Goal: Task Accomplishment & Management: Use online tool/utility

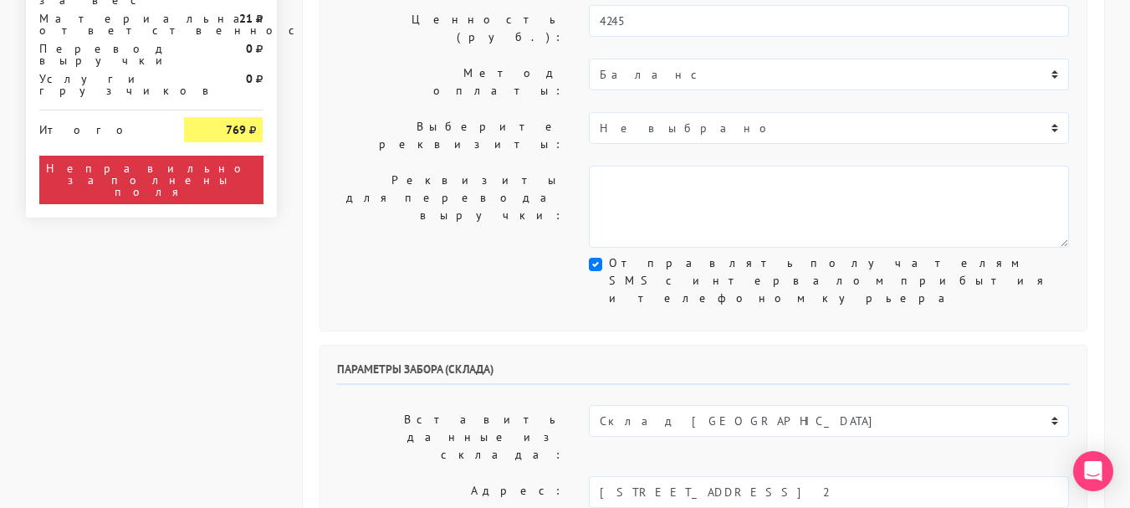
scroll to position [502, 0]
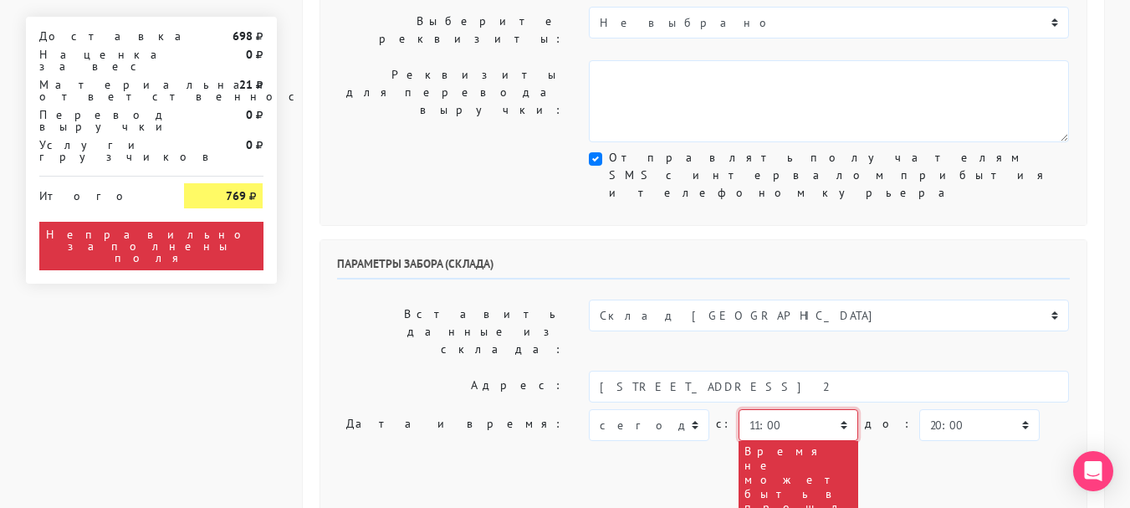
click at [761, 409] on select "00:00 00:30 01:00 01:30 02:00 02:30 03:00 03:30 04:00 04:30 05:00 05:30 06:00 0…" at bounding box center [799, 425] width 120 height 32
select select "18:00"
click at [739, 409] on select "00:00 00:30 01:00 01:30 02:00 02:30 03:00 03:30 04:00 04:30 05:00 05:30 06:00 0…" at bounding box center [799, 425] width 120 height 32
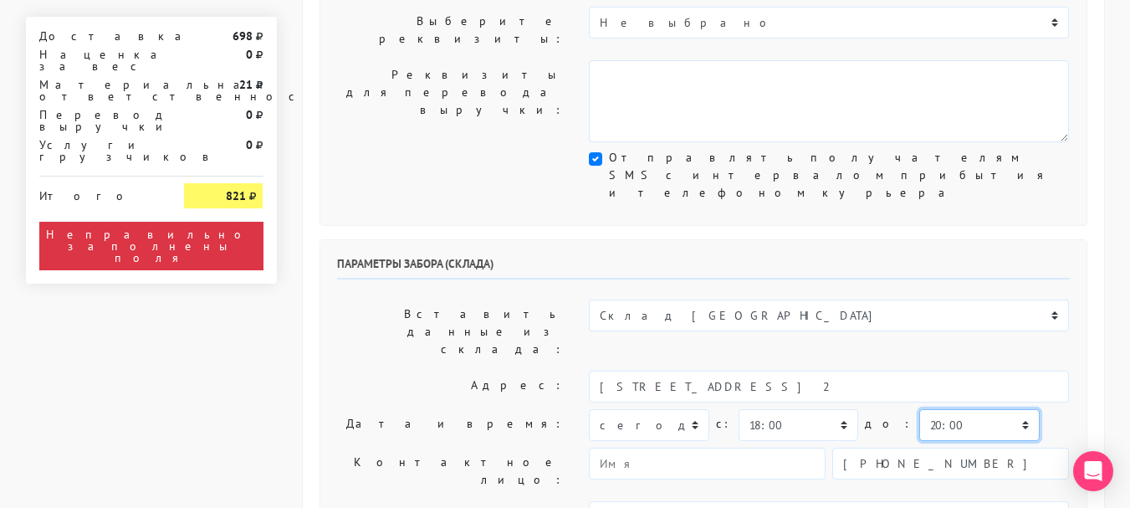
click at [931, 409] on select "00:00 00:30 01:00 01:30 02:00 02:30 03:00 03:30 04:00 04:30 05:00 05:30 06:00 0…" at bounding box center [979, 425] width 120 height 32
select select "18:30"
click at [919, 409] on select "00:00 00:30 01:00 01:30 02:00 02:30 03:00 03:30 04:00 04:30 05:00 05:30 06:00 0…" at bounding box center [979, 425] width 120 height 32
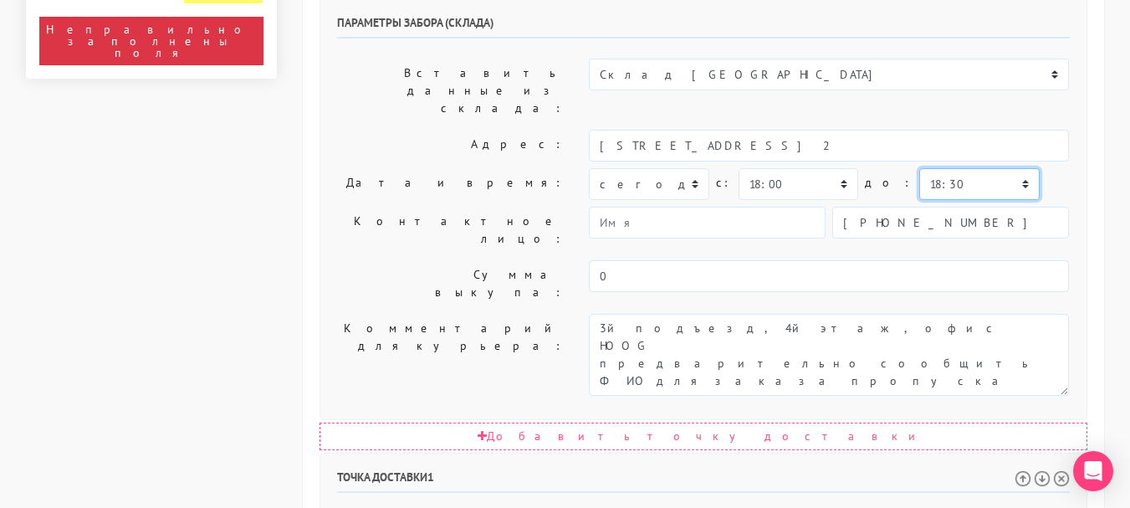
scroll to position [753, 0]
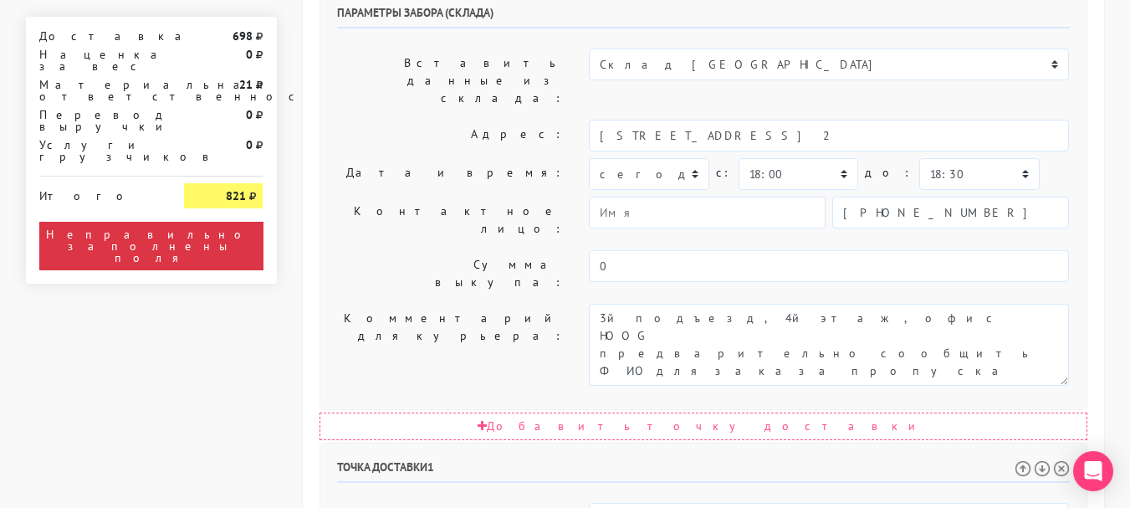
select select "18:00"
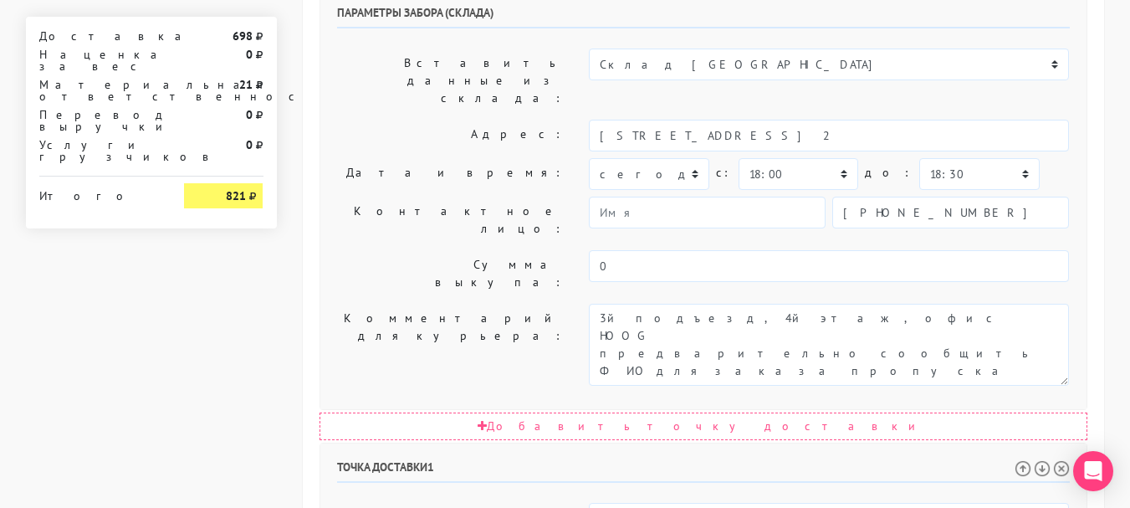
select select "19:30"
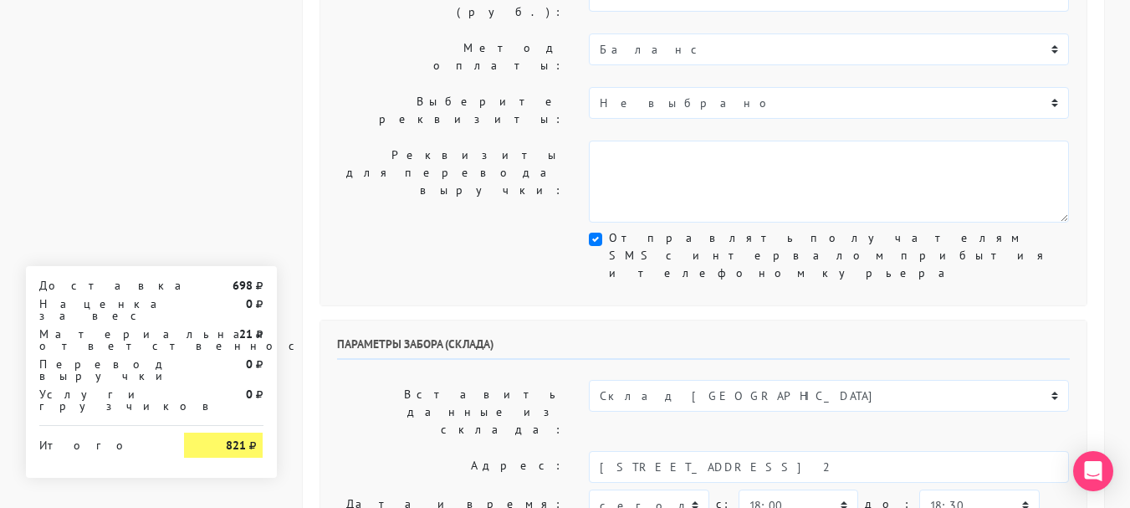
scroll to position [418, 0]
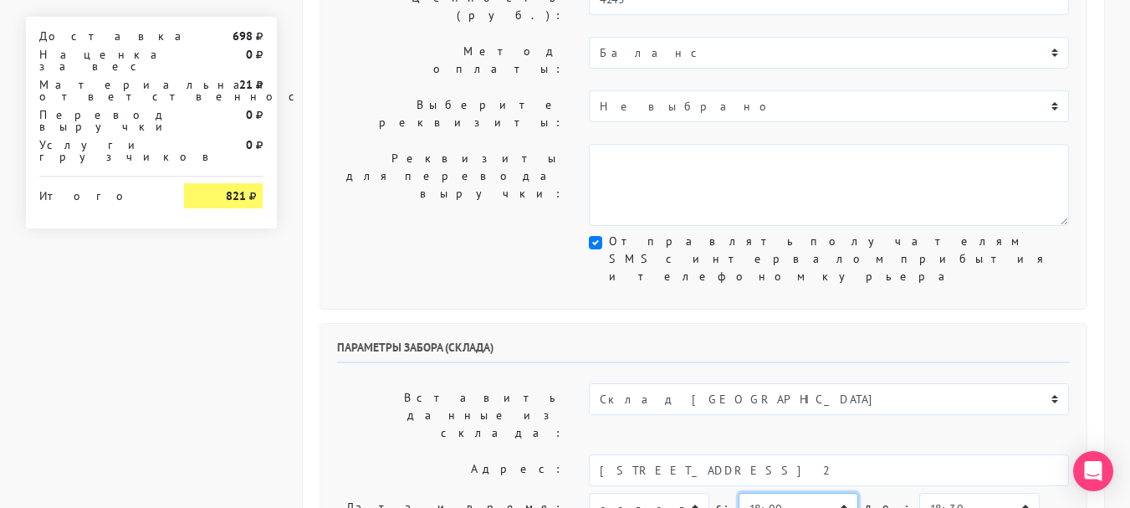
click at [814, 493] on select "00:00 00:30 01:00 01:30 02:00 02:30 03:00 03:30 04:00 04:30 05:00 05:30 06:00 0…" at bounding box center [799, 509] width 120 height 32
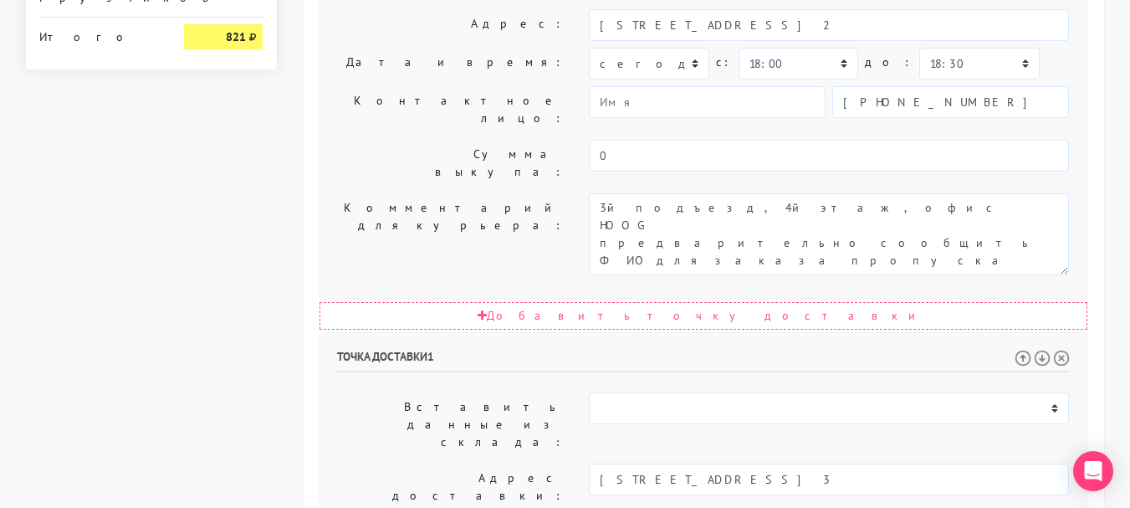
scroll to position [1036, 0]
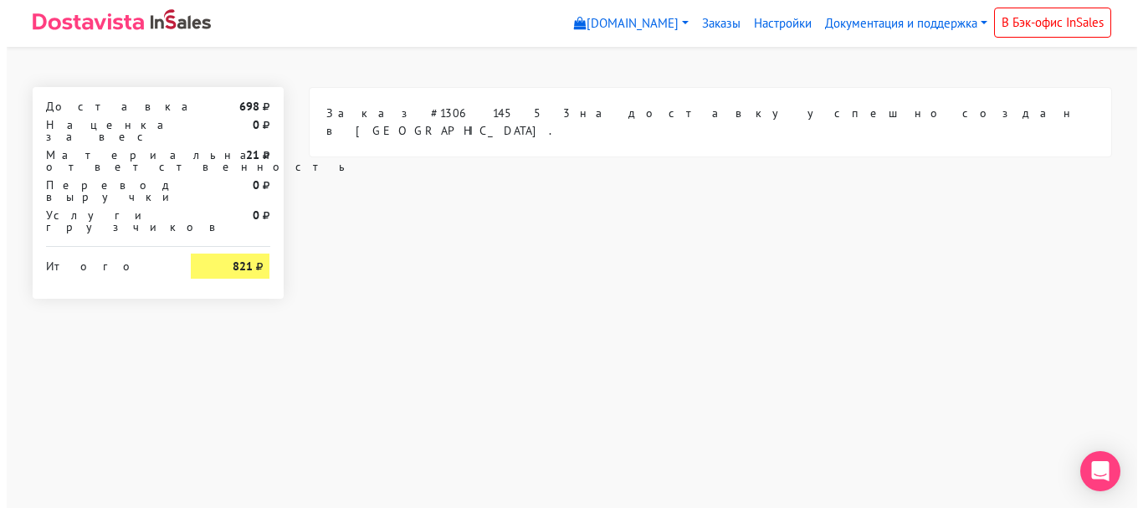
scroll to position [0, 0]
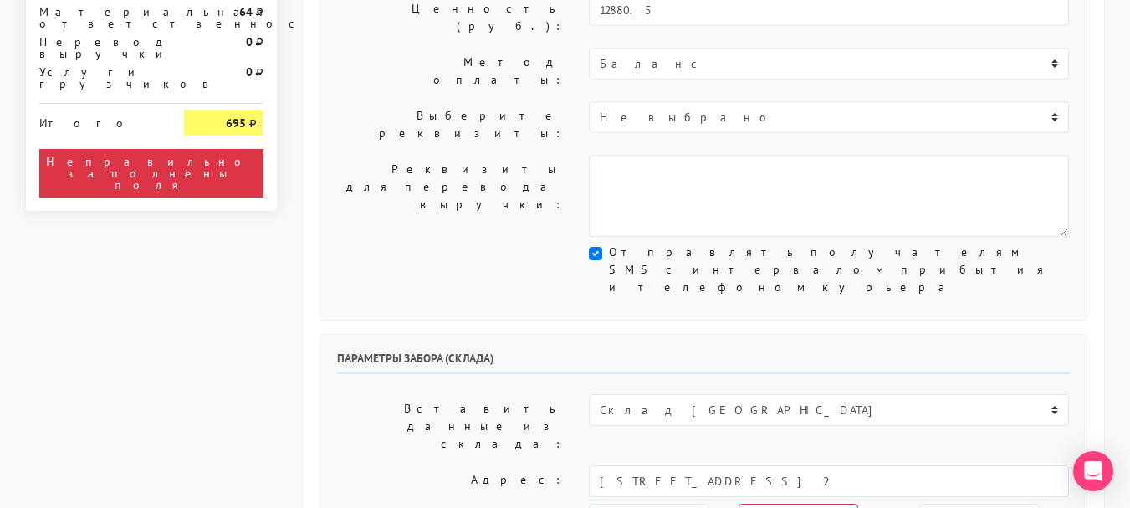
scroll to position [502, 0]
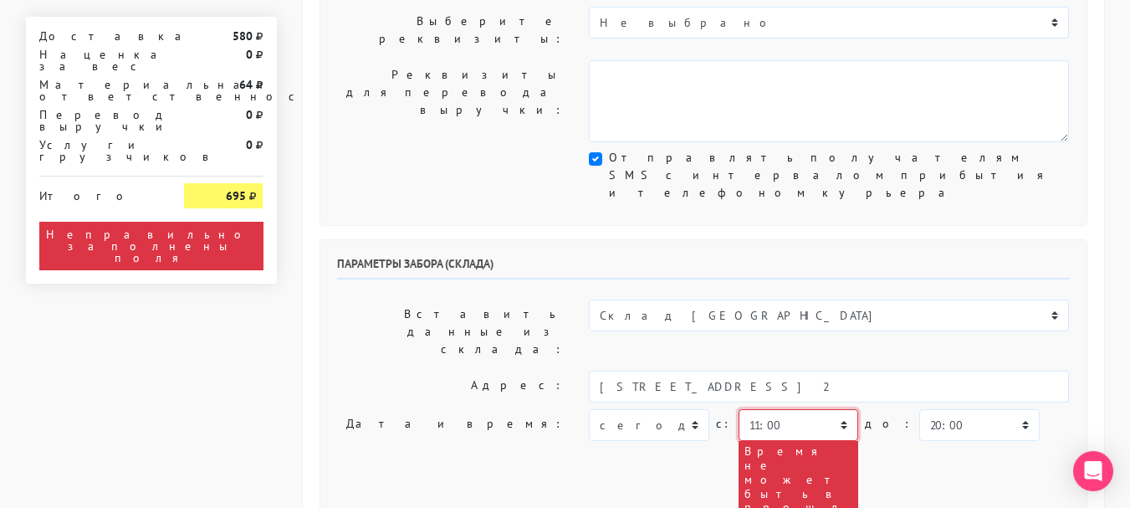
click at [801, 409] on select "00:00 00:30 01:00 01:30 02:00 02:30 03:00 03:30 04:00 04:30 05:00 05:30 06:00 0…" at bounding box center [799, 425] width 120 height 32
select select "18:30"
click at [739, 409] on select "00:00 00:30 01:00 01:30 02:00 02:30 03:00 03:30 04:00 04:30 05:00 05:30 06:00 0…" at bounding box center [799, 425] width 120 height 32
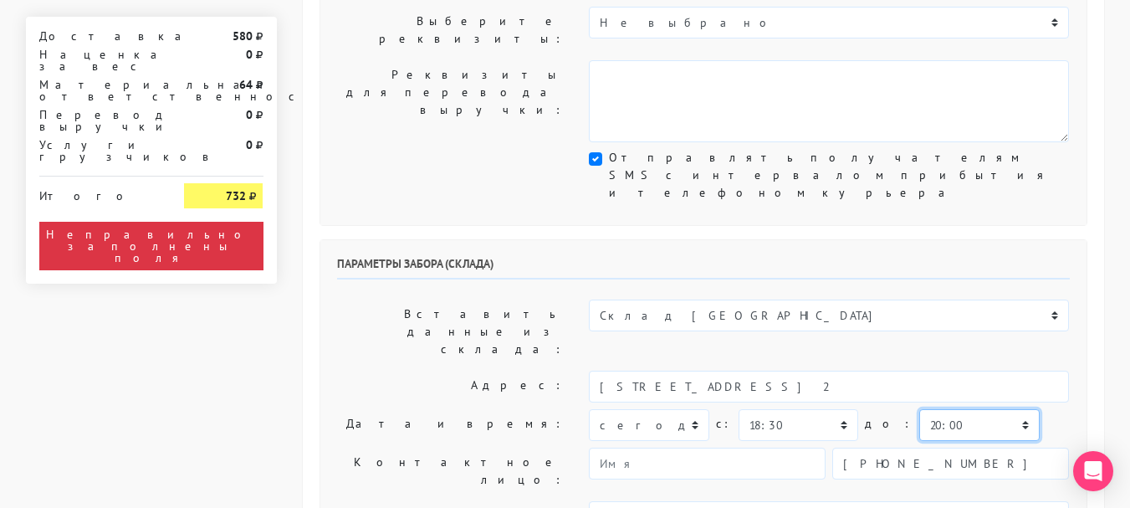
click at [939, 409] on select "00:00 00:30 01:00 01:30 02:00 02:30 03:00 03:30 04:00 04:30 05:00 05:30 06:00 0…" at bounding box center [979, 425] width 120 height 32
select select "18:30"
click at [919, 409] on select "00:00 00:30 01:00 01:30 02:00 02:30 03:00 03:30 04:00 04:30 05:00 05:30 06:00 0…" at bounding box center [979, 425] width 120 height 32
click at [935, 409] on select "00:00 00:30 01:00 01:30 02:00 02:30 03:00 03:30 04:00 04:30 05:00 05:30 06:00 0…" at bounding box center [979, 425] width 120 height 32
click at [919, 409] on select "00:00 00:30 01:00 01:30 02:00 02:30 03:00 03:30 04:00 04:30 05:00 05:30 06:00 0…" at bounding box center [979, 425] width 120 height 32
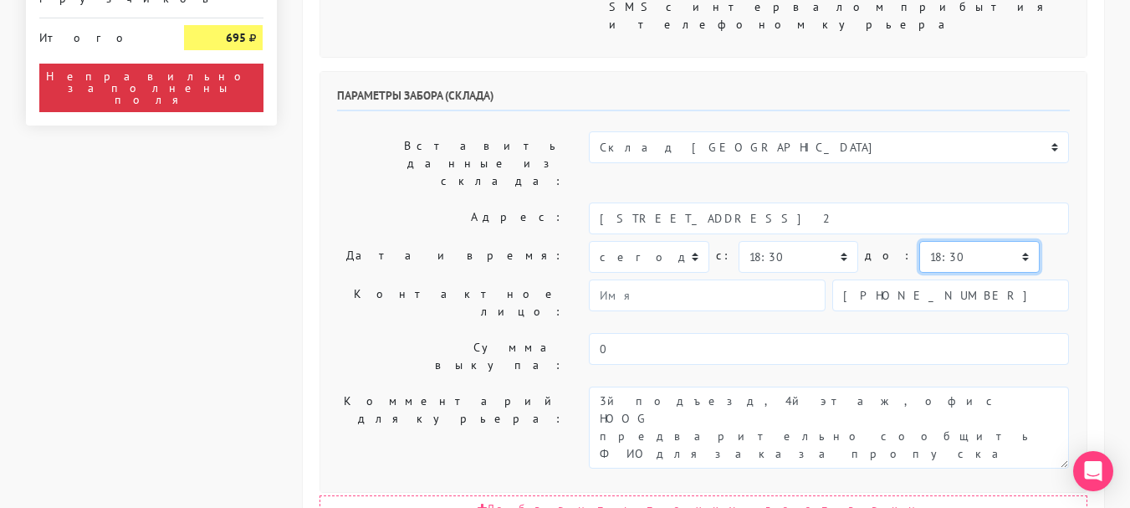
scroll to position [753, 0]
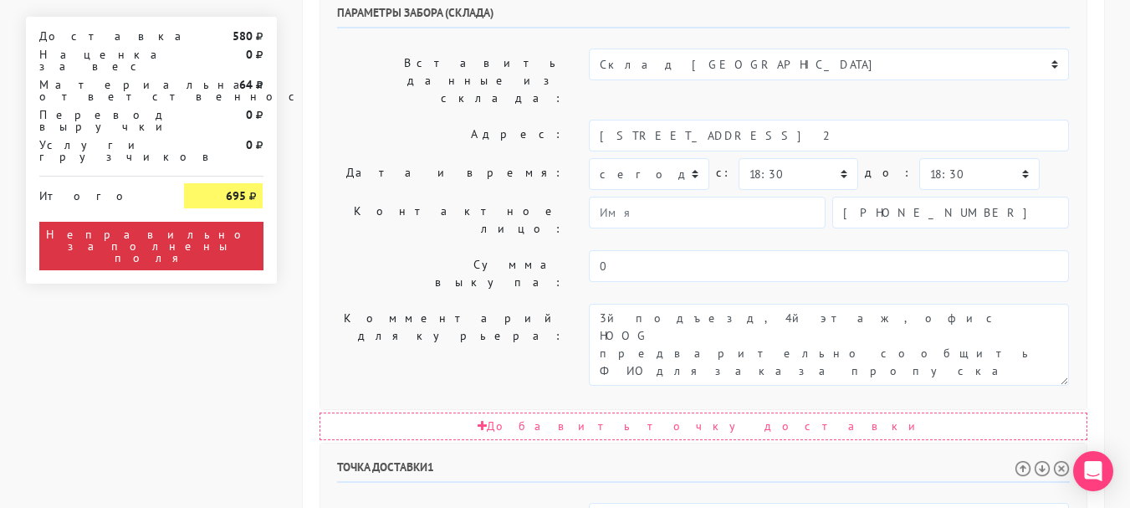
select select "18:30"
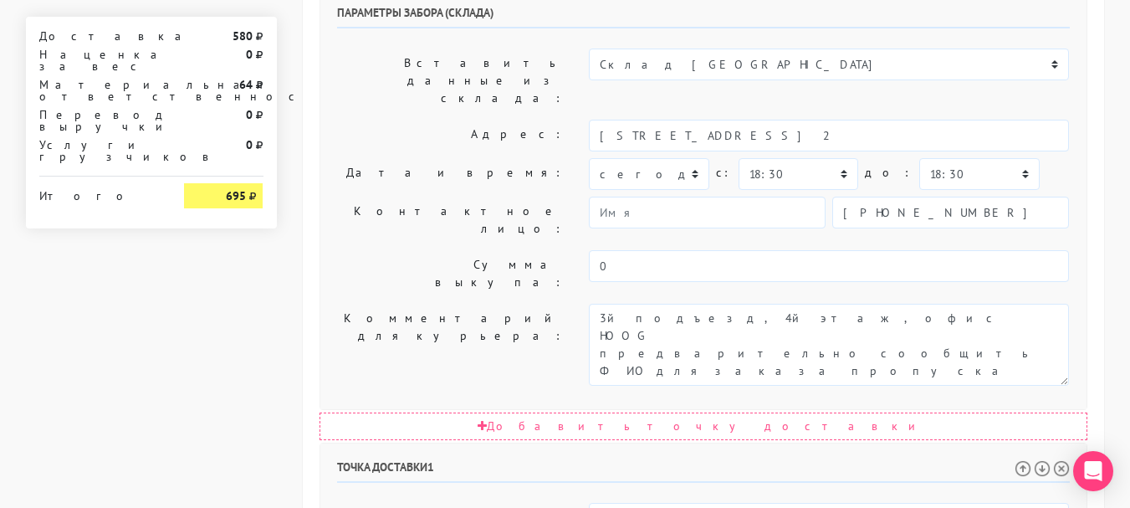
select select "20:00"
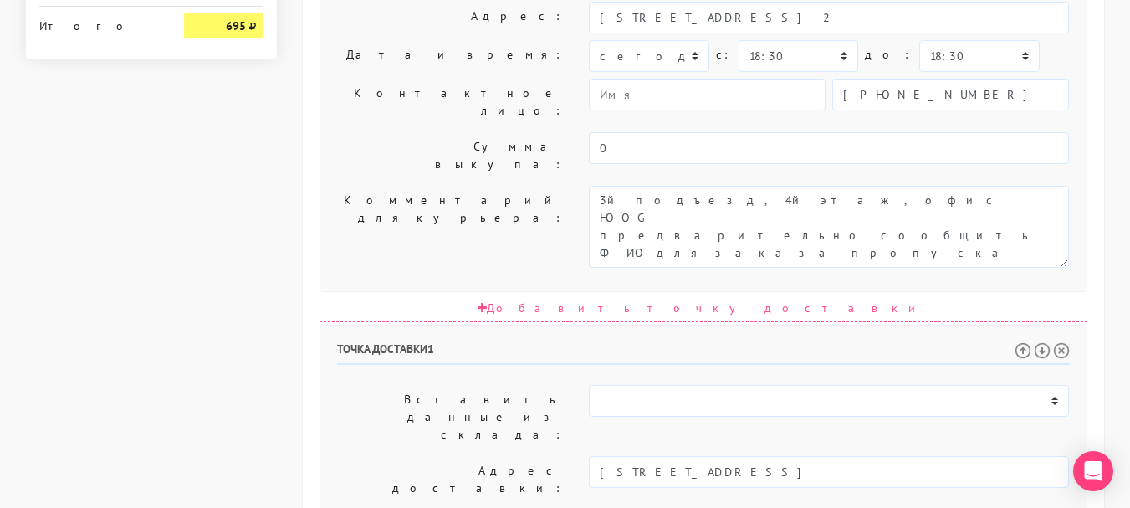
scroll to position [1036, 0]
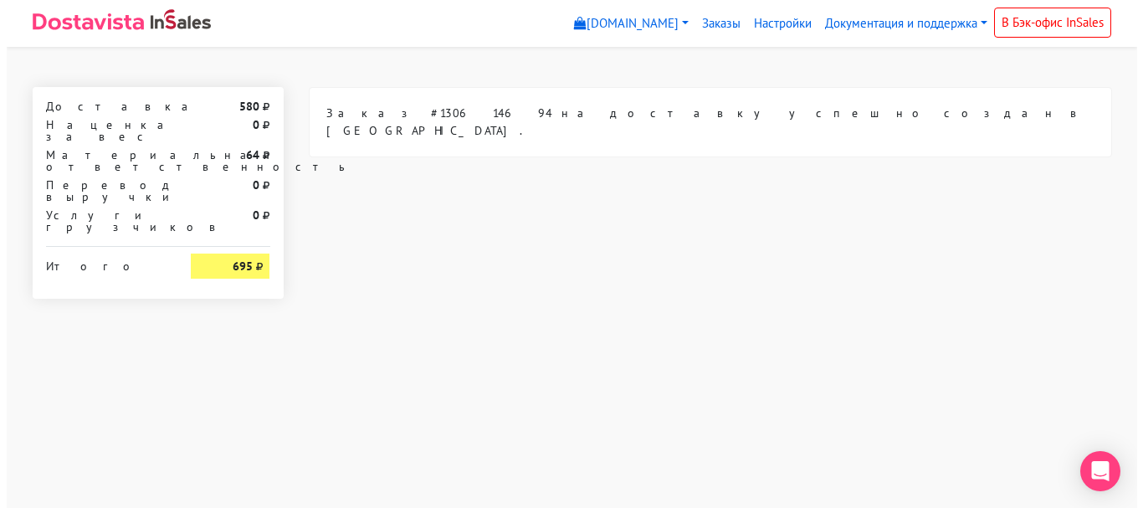
scroll to position [0, 0]
